Goal: Find specific page/section: Find specific page/section

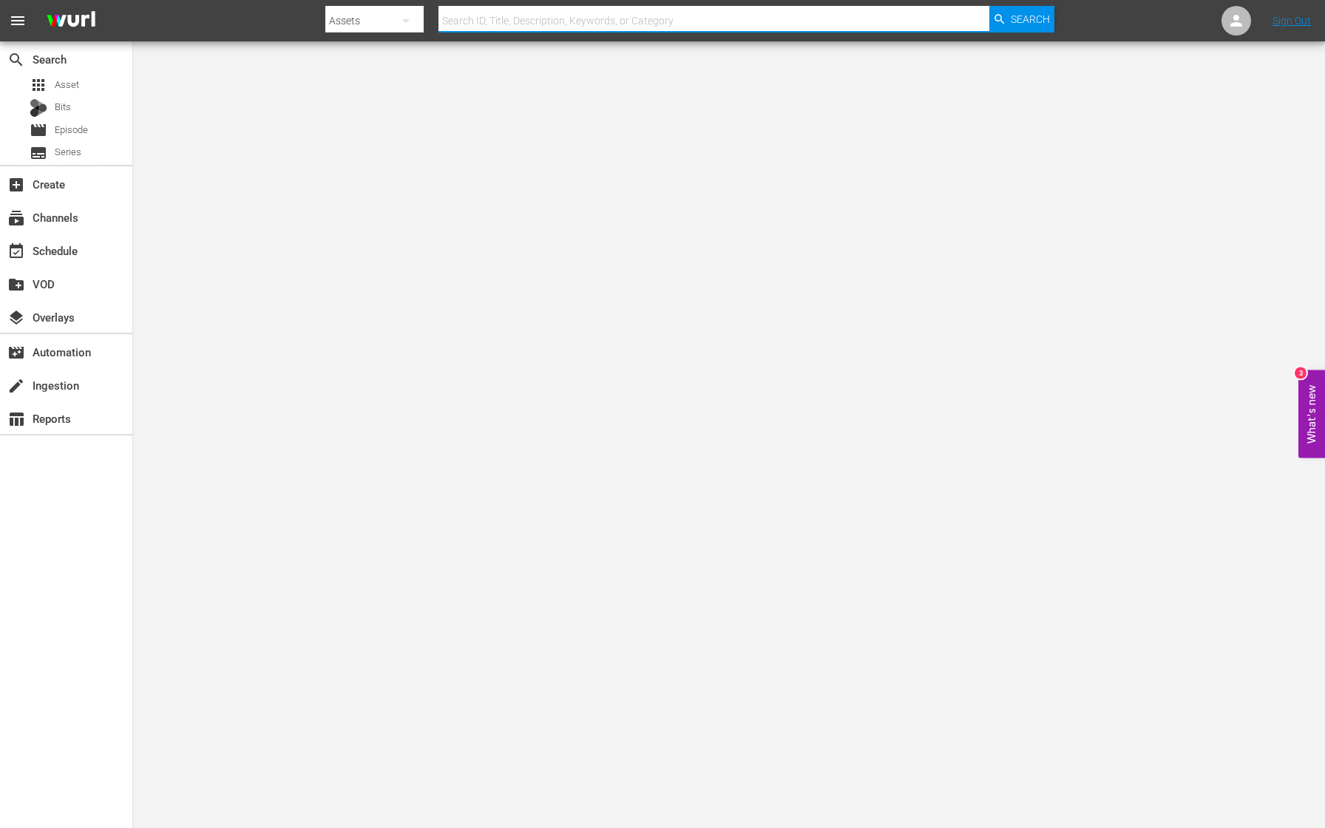
click at [633, 21] on input "text" at bounding box center [714, 20] width 551 height 35
paste input "5765"
type input "5765"
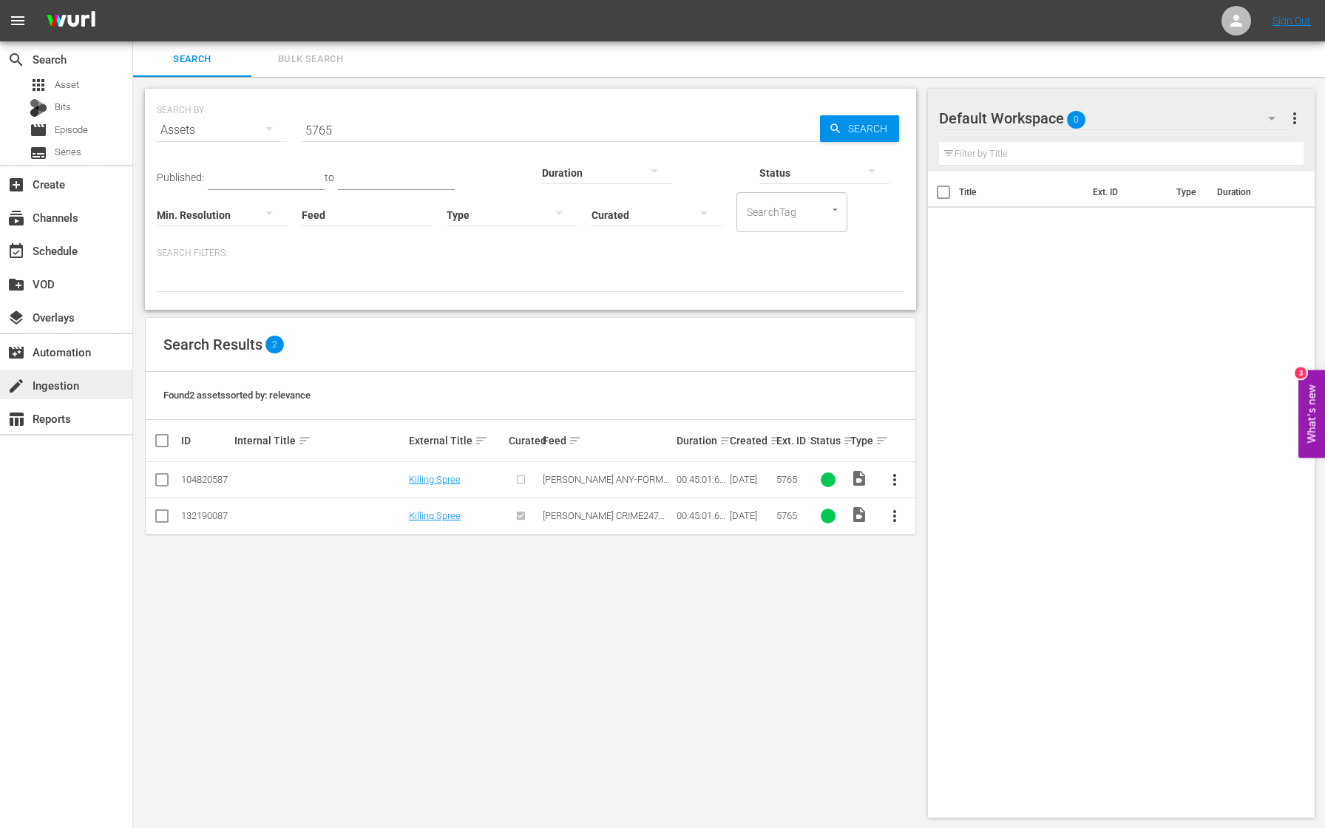
click at [75, 390] on div "create Ingestion" at bounding box center [41, 382] width 83 height 13
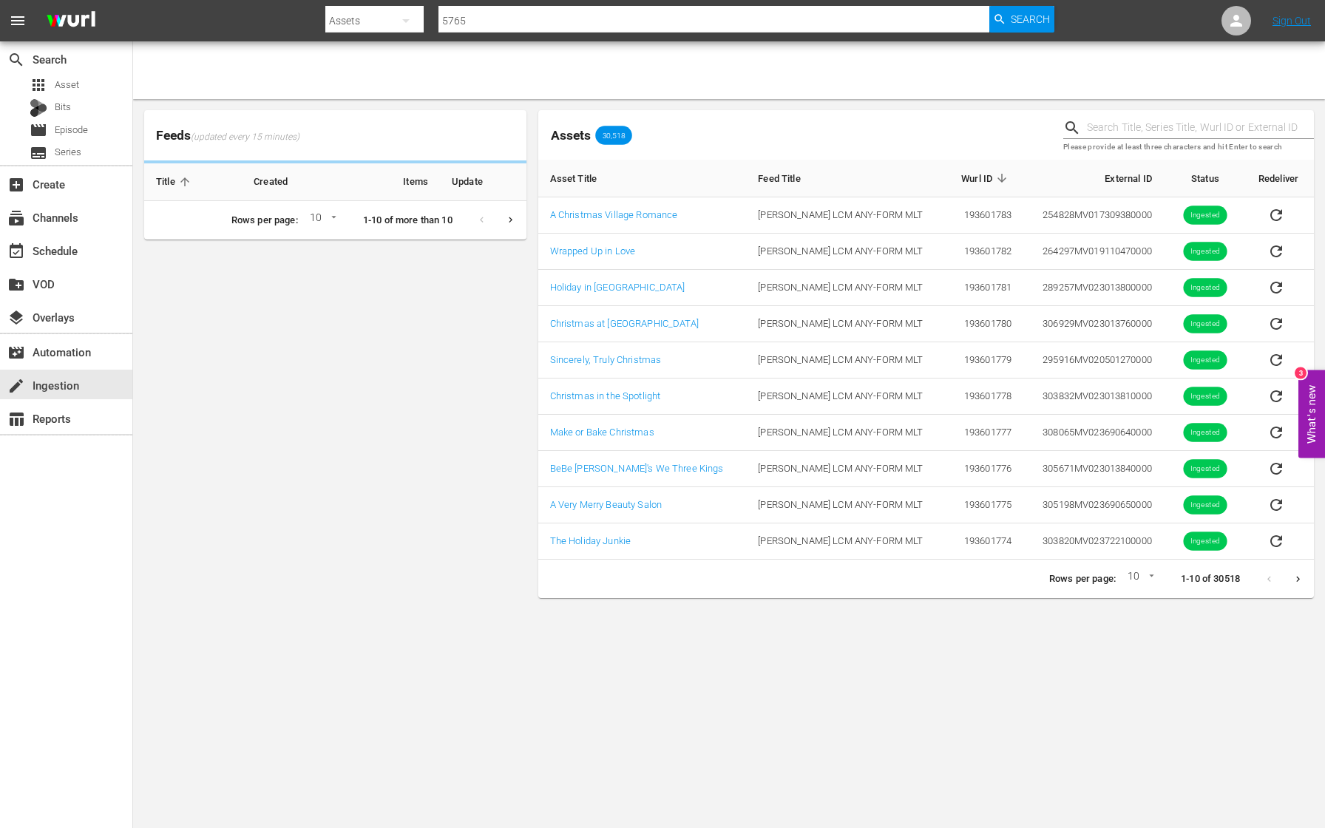
click at [1127, 130] on input "text" at bounding box center [1200, 128] width 227 height 22
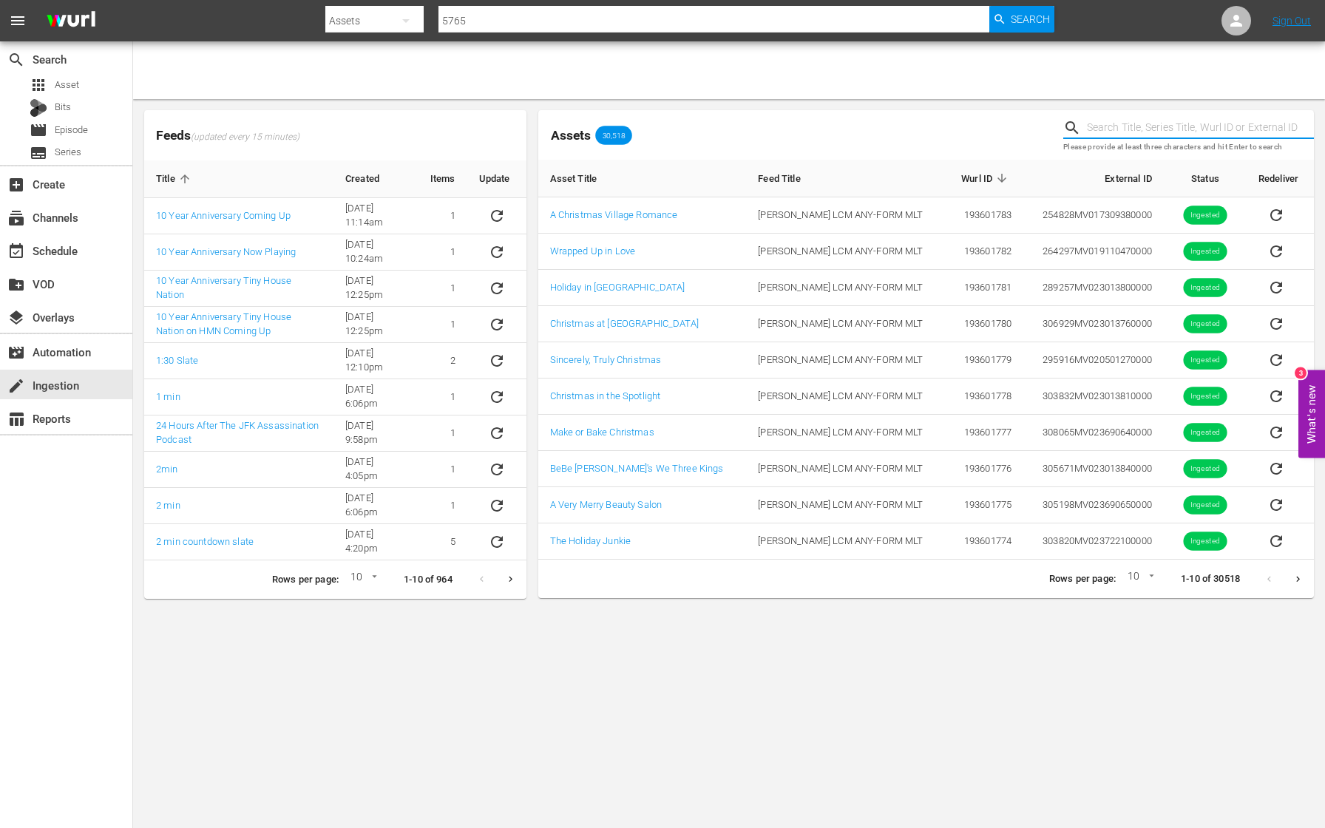
paste input "5765"
type input "5765"
